Goal: Task Accomplishment & Management: Use online tool/utility

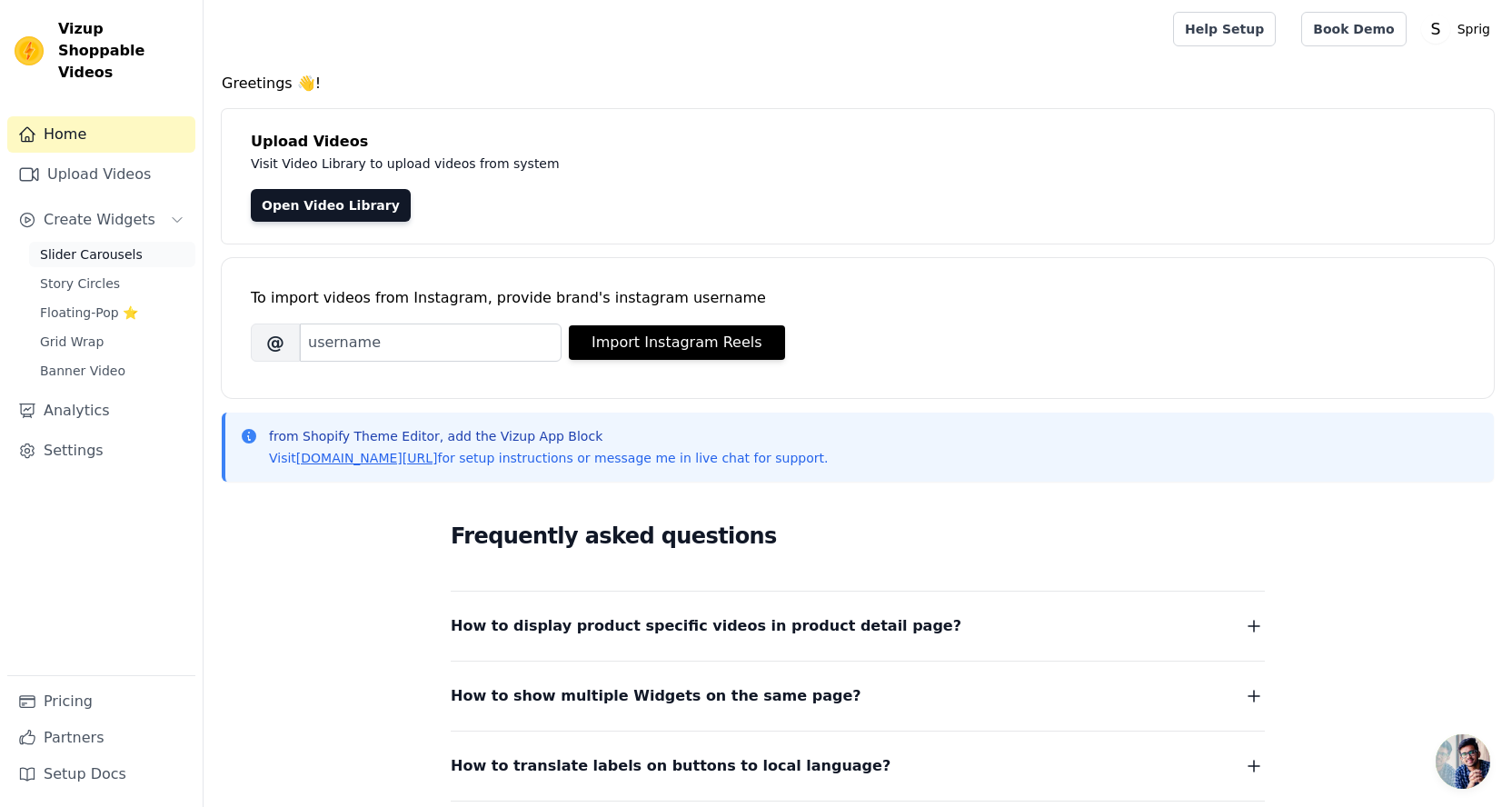
click at [116, 245] on span "Slider Carousels" at bounding box center [91, 254] width 102 height 18
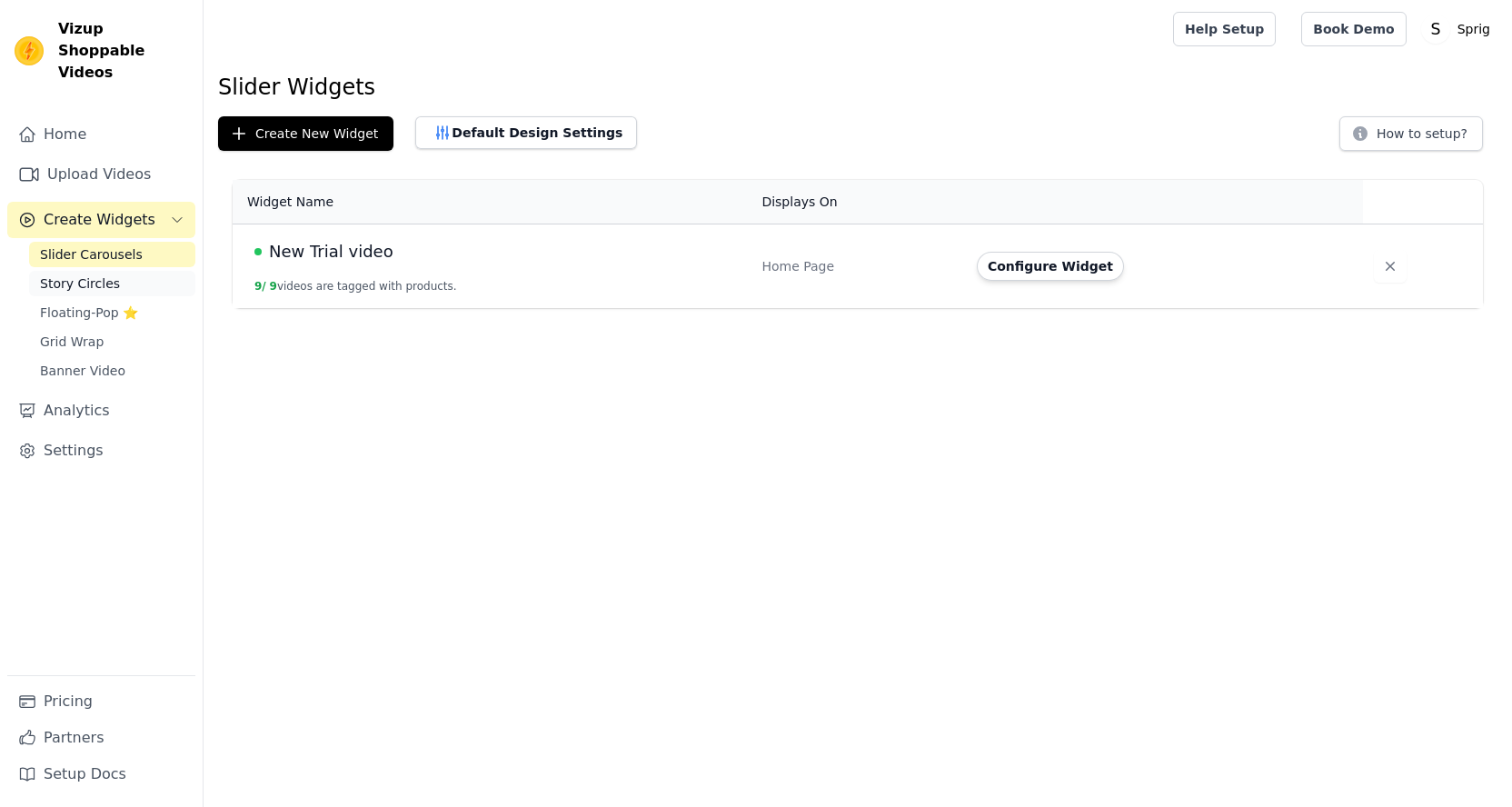
click at [92, 275] on span "Story Circles" at bounding box center [80, 283] width 80 height 18
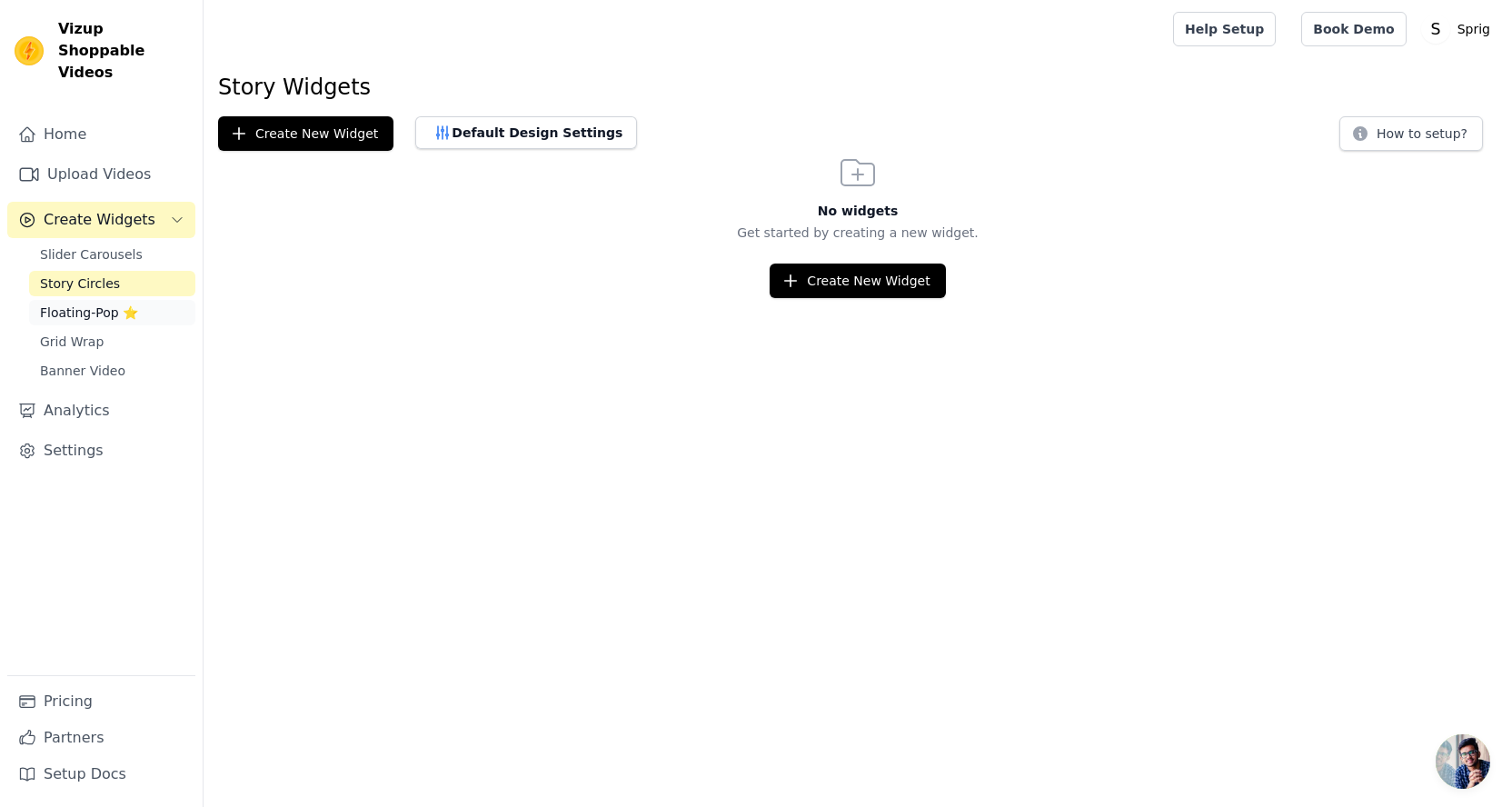
click at [68, 304] on span "Floating-Pop ⭐" at bounding box center [89, 312] width 98 height 18
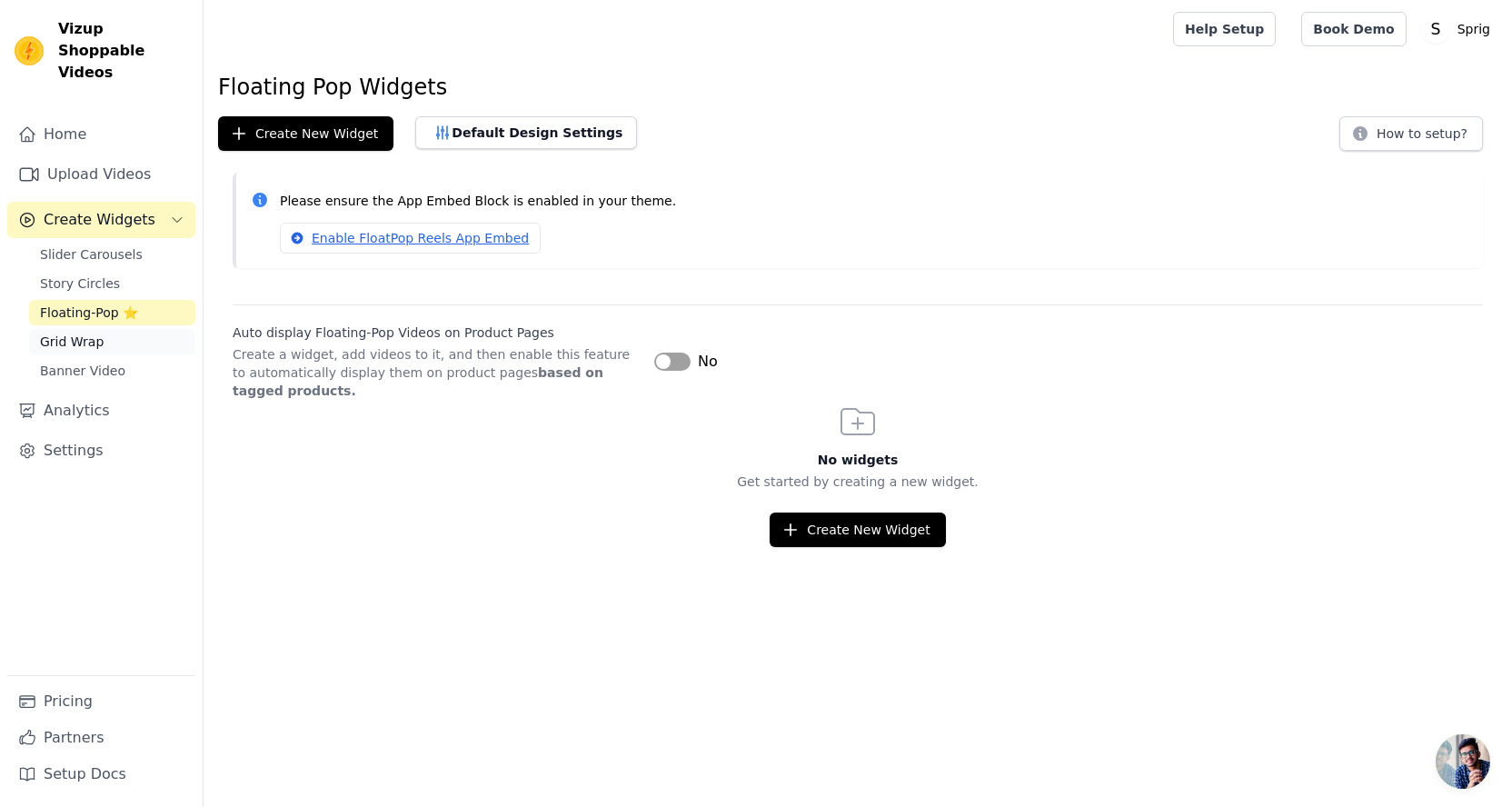
click at [66, 333] on span "Grid Wrap" at bounding box center [72, 341] width 64 height 18
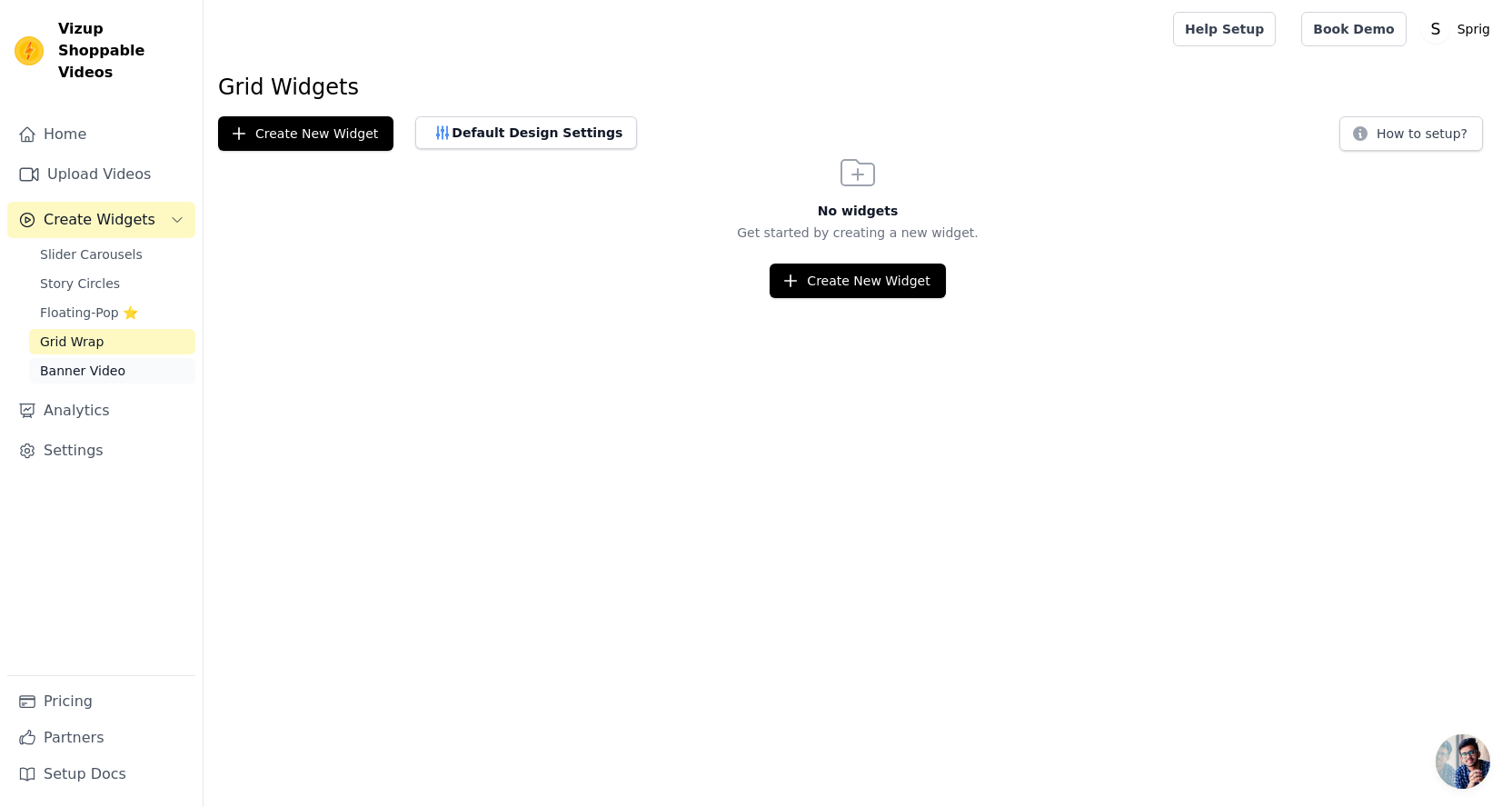
click at [68, 362] on span "Banner Video" at bounding box center [83, 371] width 86 height 18
click at [67, 392] on link "Analytics" at bounding box center [102, 410] width 188 height 37
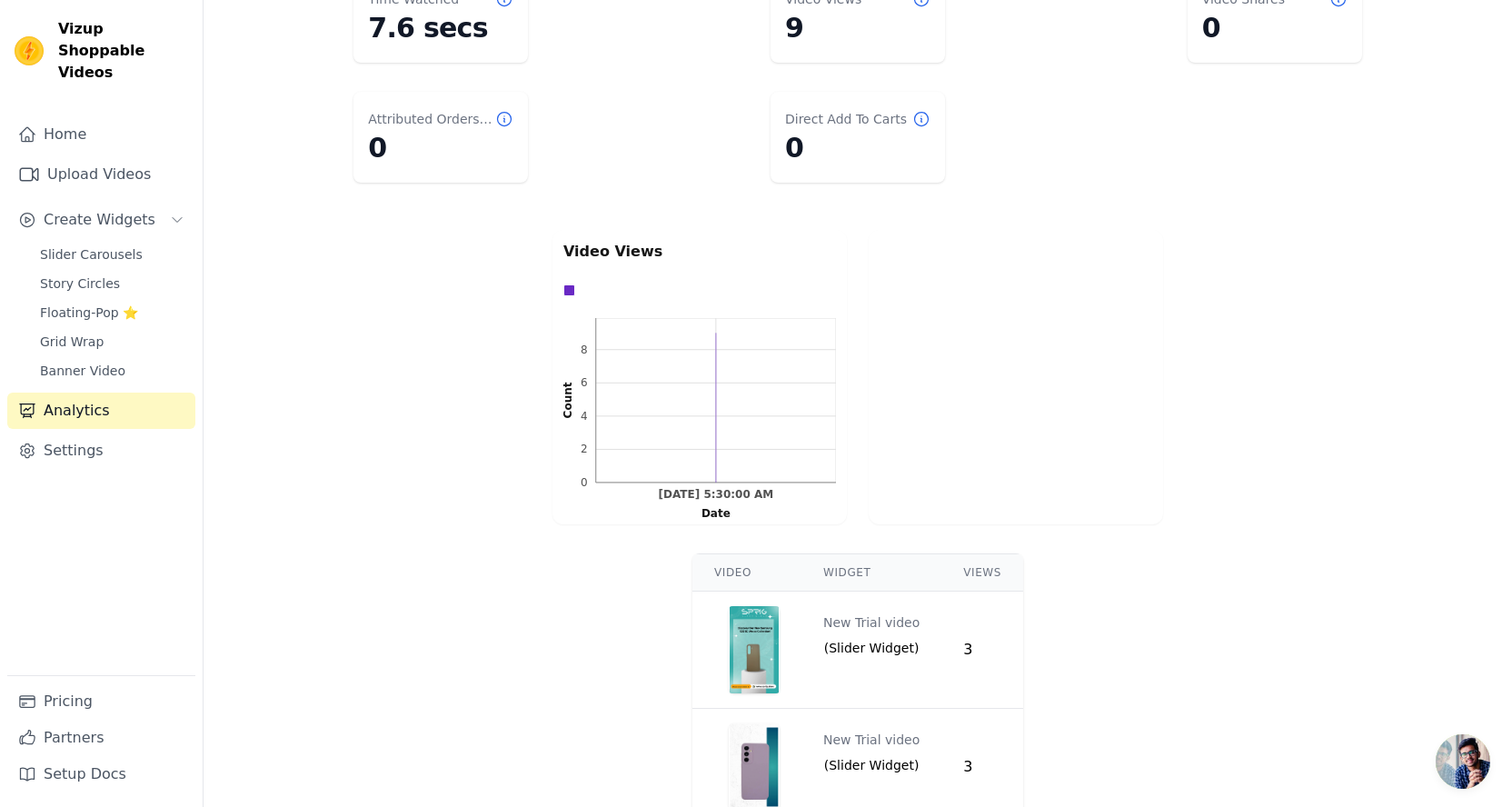
scroll to position [345, 0]
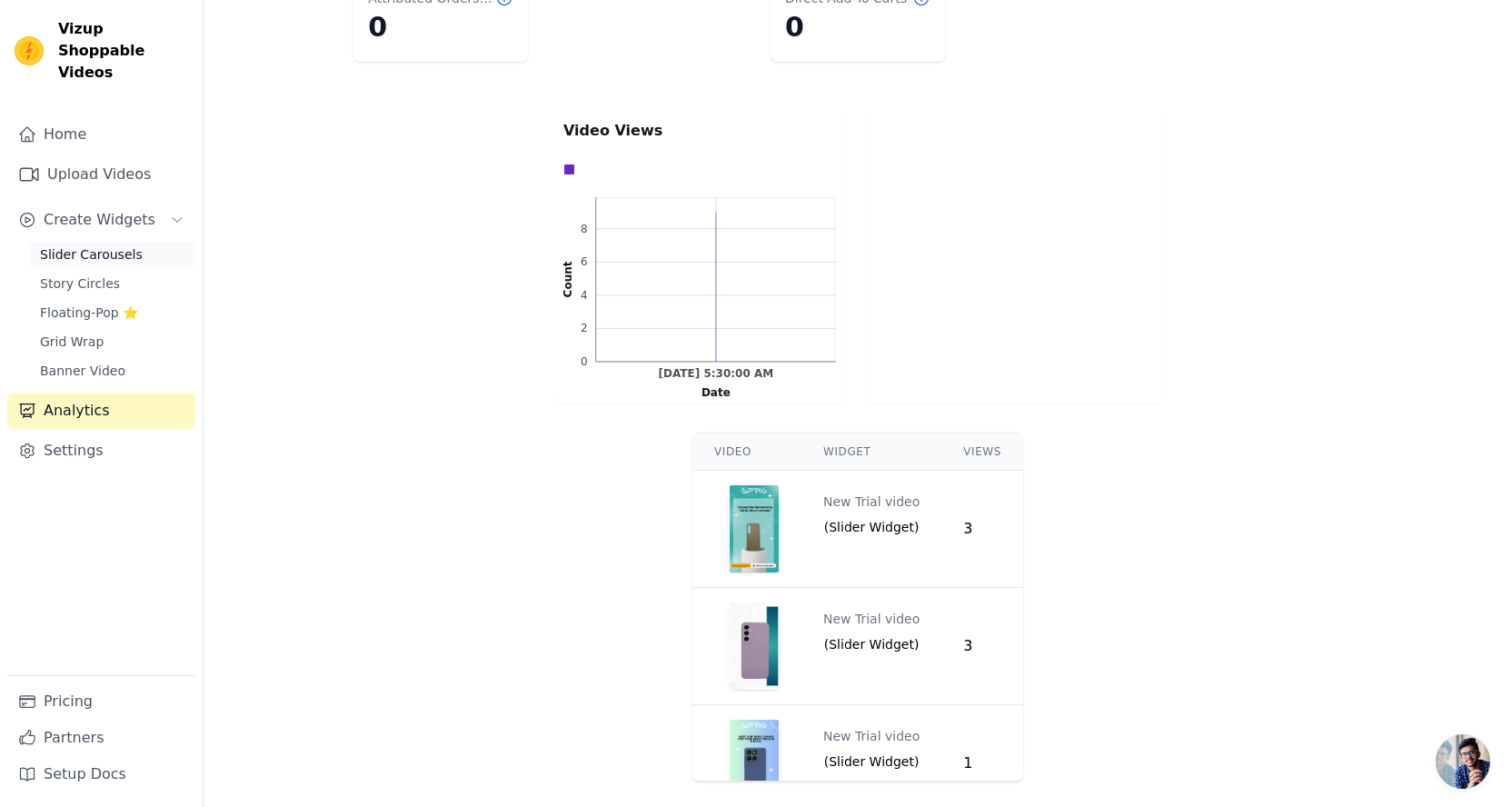
click at [67, 245] on span "Slider Carousels" at bounding box center [91, 254] width 102 height 18
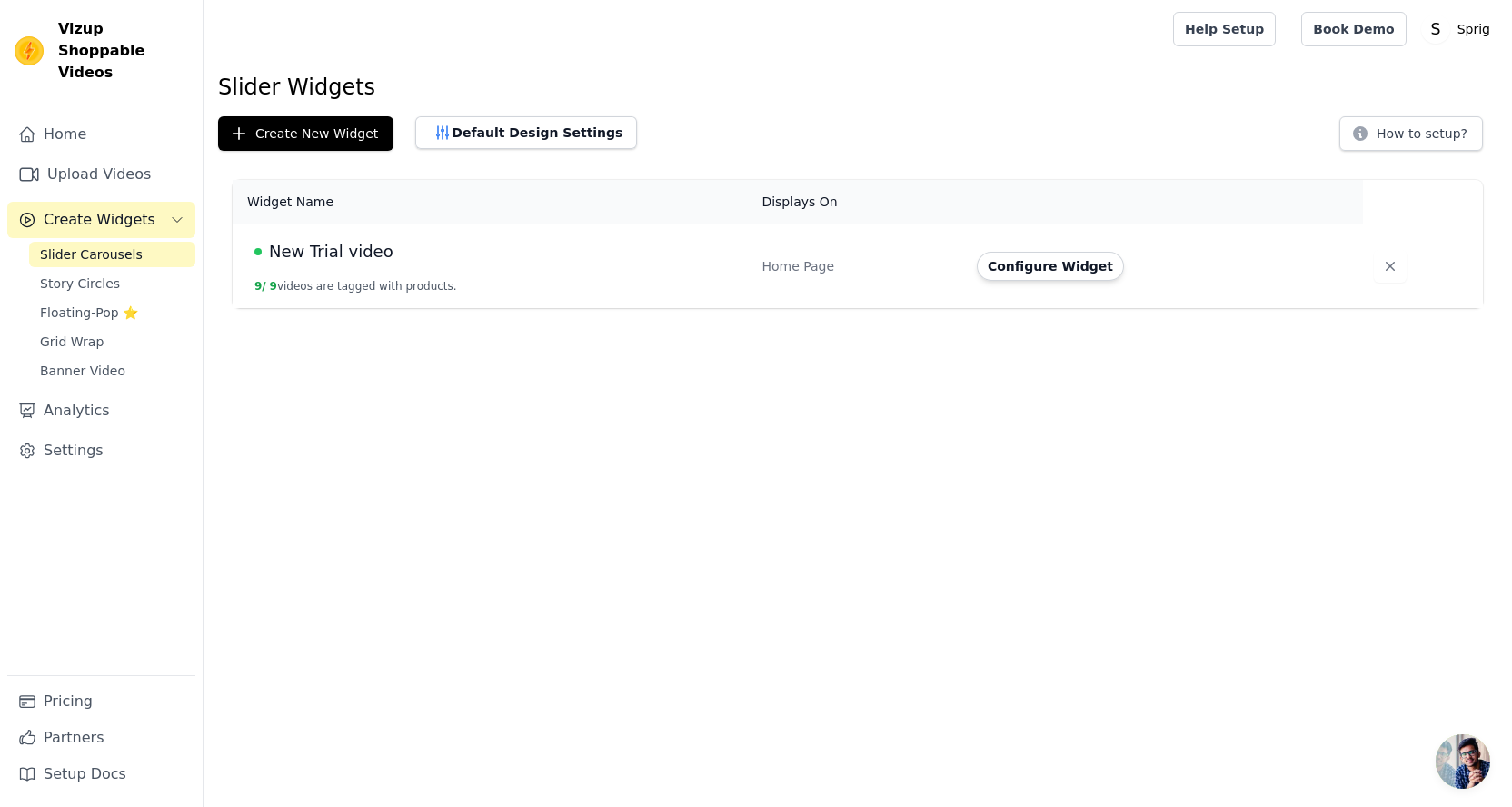
click at [326, 247] on span "New Trial video" at bounding box center [331, 251] width 124 height 25
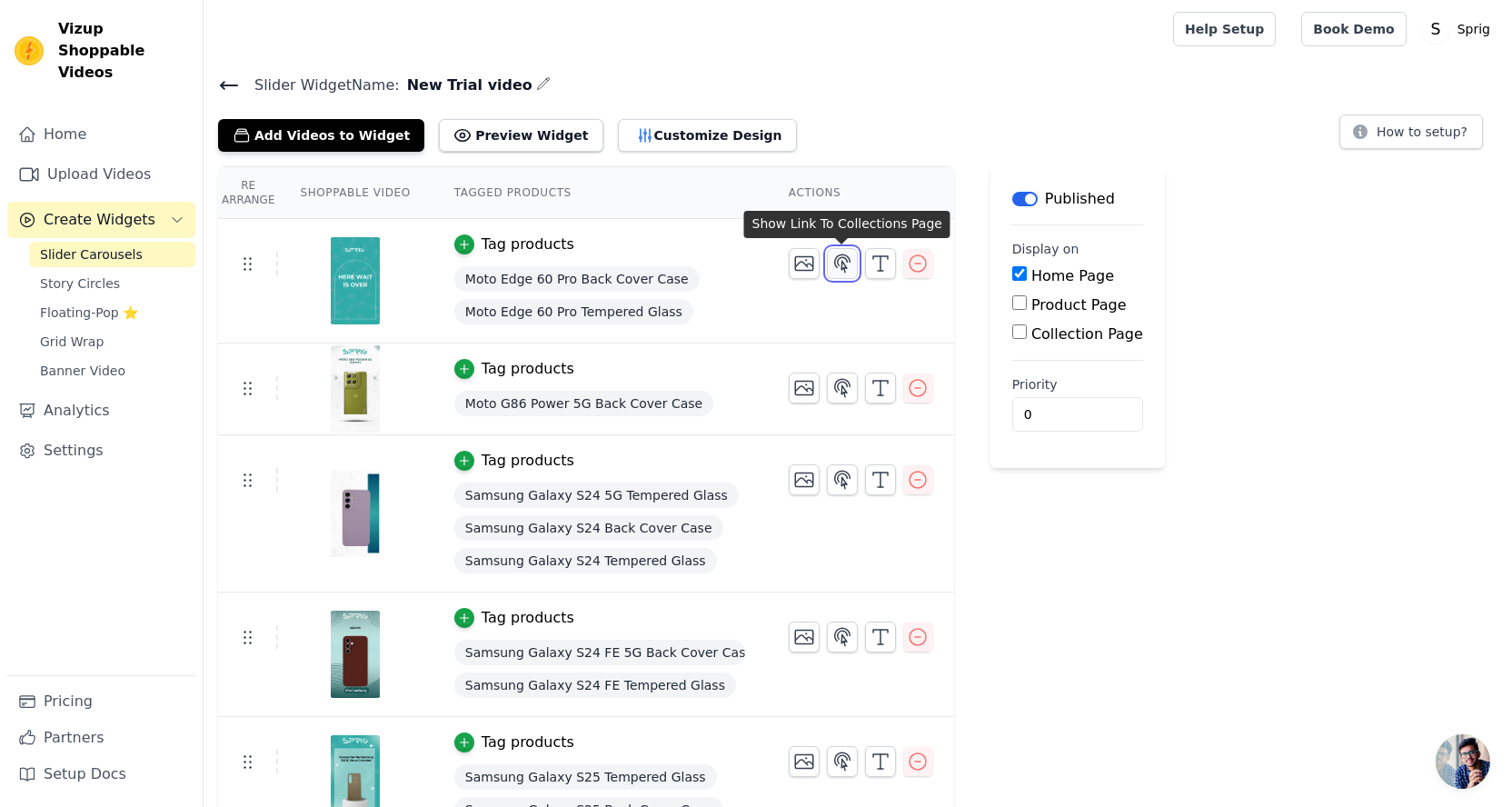
click at [839, 264] on icon "button" at bounding box center [842, 263] width 22 height 22
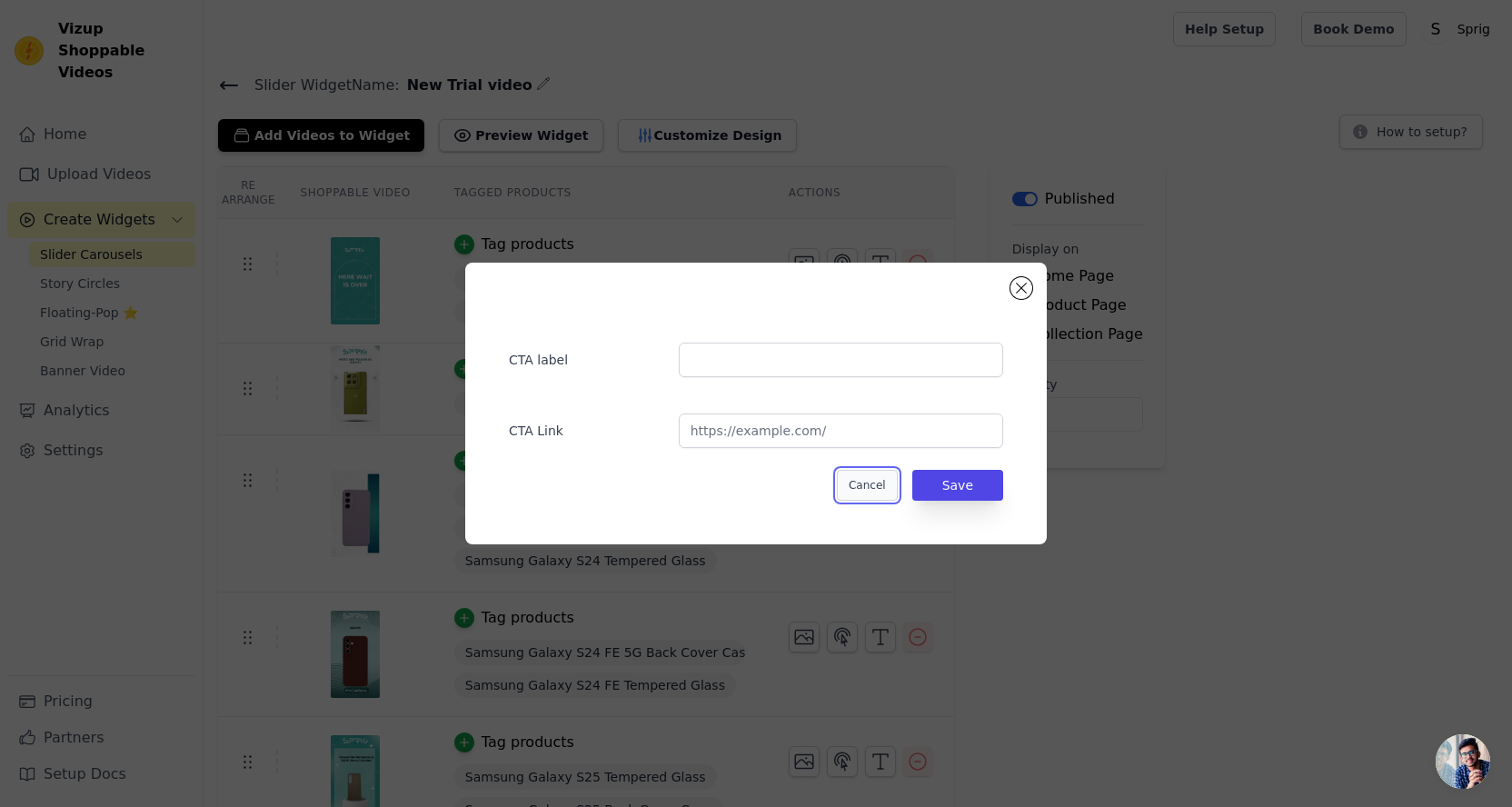
click at [874, 483] on button "Cancel" at bounding box center [867, 484] width 61 height 31
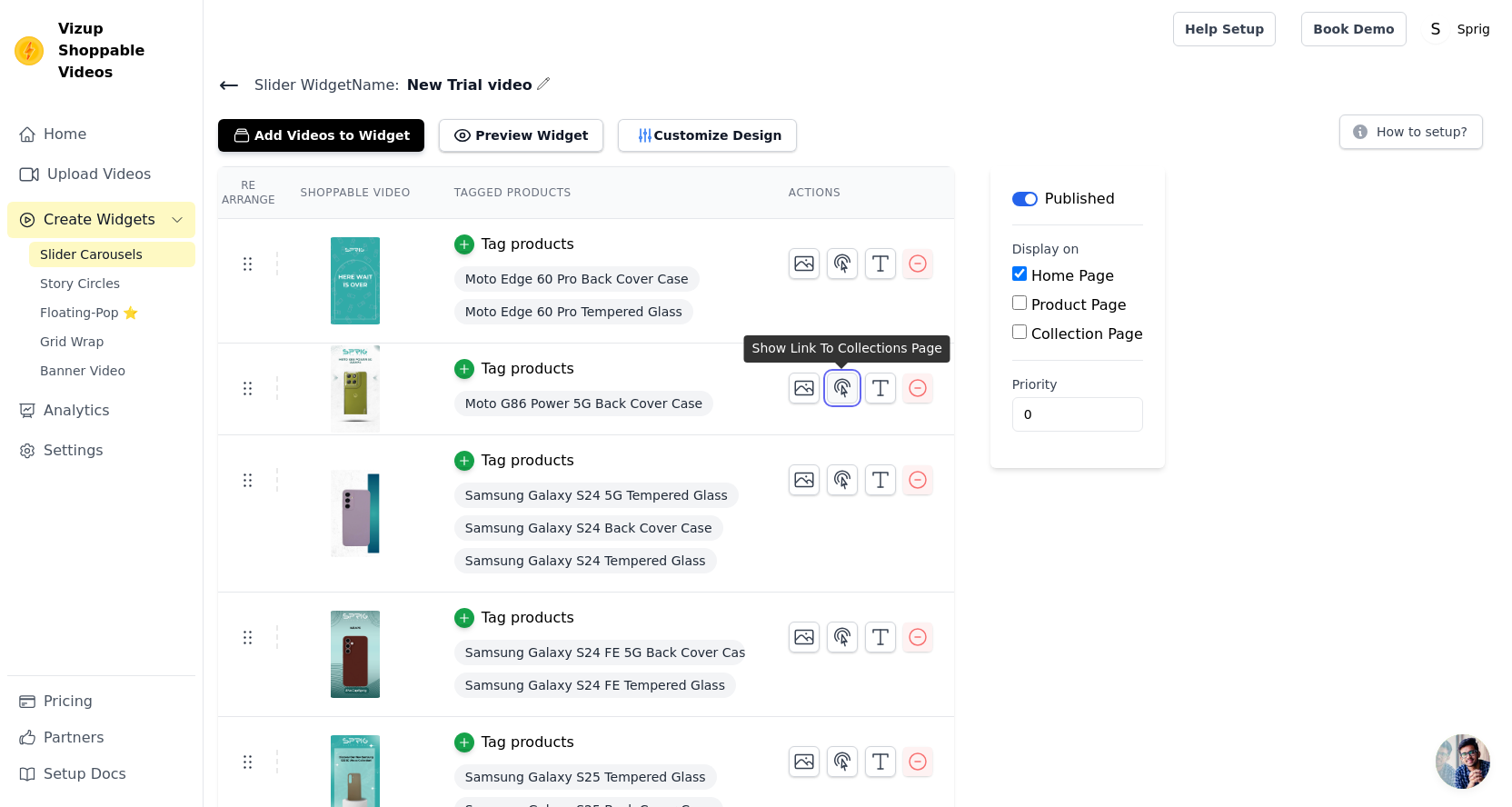
click at [831, 392] on icon "button" at bounding box center [842, 388] width 22 height 22
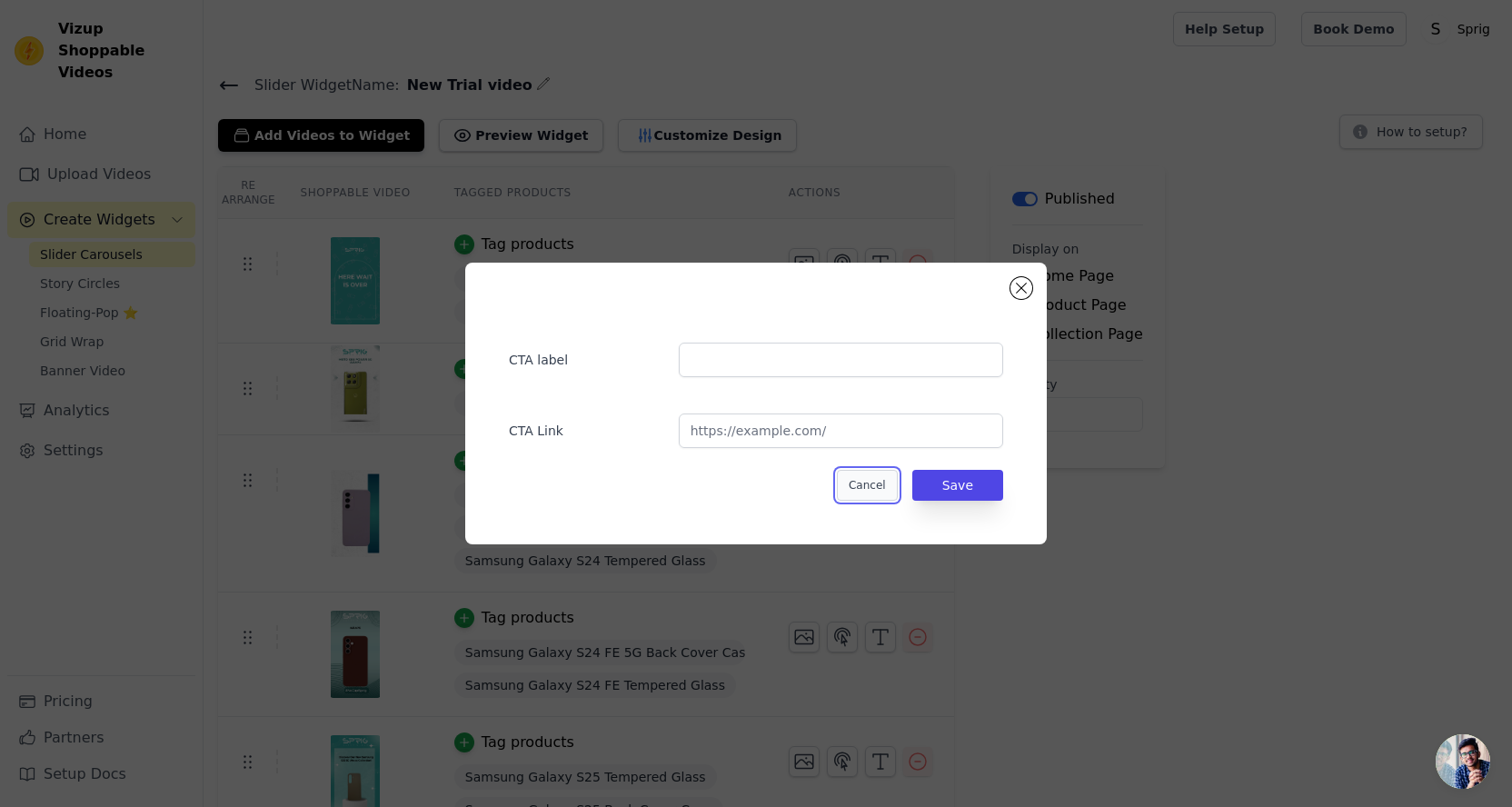
click at [888, 492] on button "Cancel" at bounding box center [867, 484] width 61 height 31
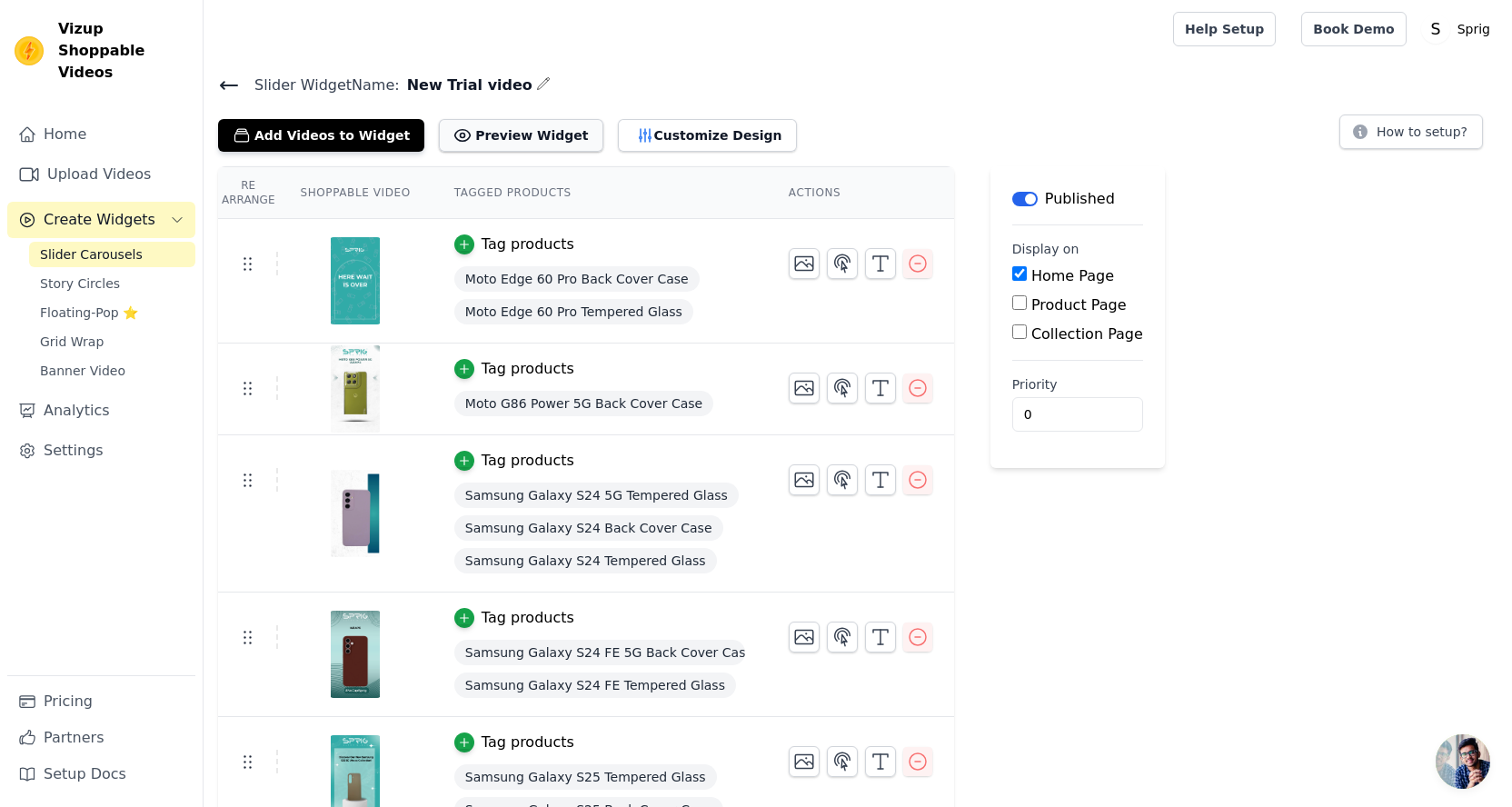
click at [521, 129] on button "Preview Widget" at bounding box center [521, 135] width 164 height 33
